Goal: Entertainment & Leisure: Consume media (video, audio)

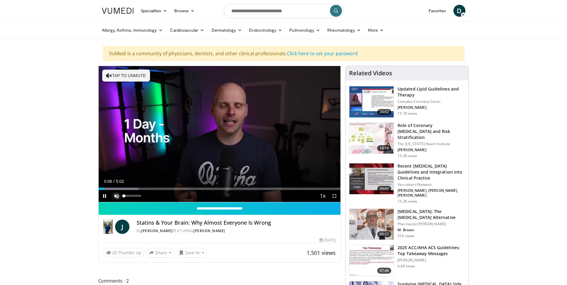
click at [115, 196] on span "Video Player" at bounding box center [117, 196] width 12 height 12
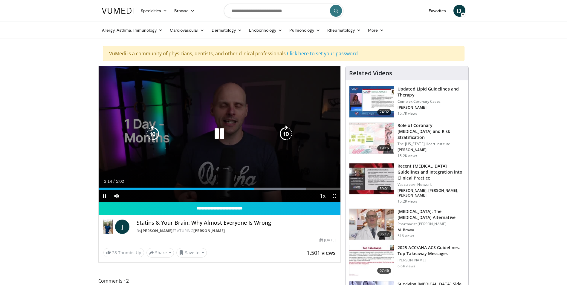
click at [153, 133] on icon "Video Player" at bounding box center [152, 134] width 17 height 17
